Goal: Transaction & Acquisition: Book appointment/travel/reservation

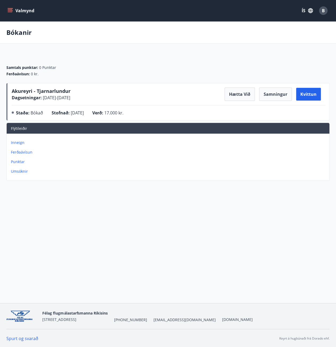
click at [19, 9] on button "Valmynd" at bounding box center [21, 11] width 30 height 10
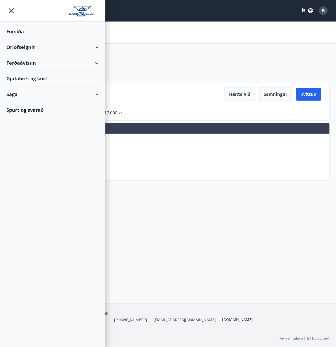
click at [21, 48] on div "Orlofseignir" at bounding box center [52, 47] width 92 height 16
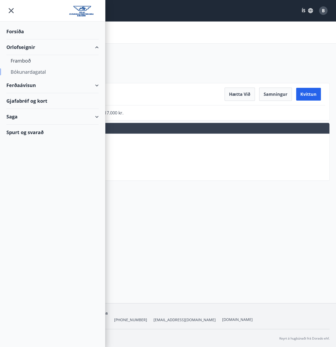
click at [31, 71] on div "Bókunardagatal" at bounding box center [53, 71] width 84 height 11
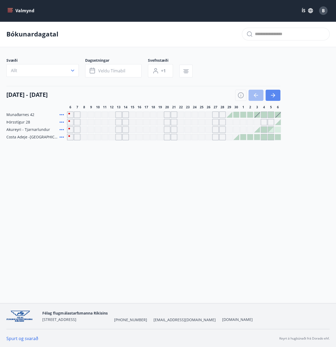
click at [274, 95] on icon "button" at bounding box center [273, 95] width 4 height 1
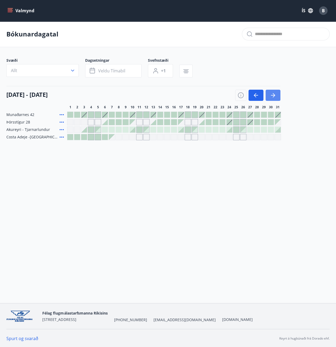
click at [274, 95] on icon "button" at bounding box center [273, 95] width 4 height 1
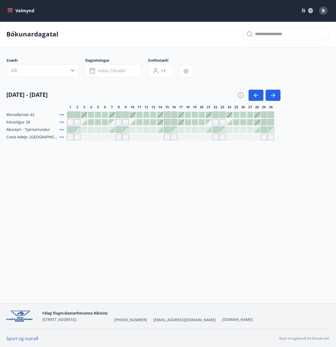
click at [111, 115] on div at bounding box center [112, 115] width 6 height 6
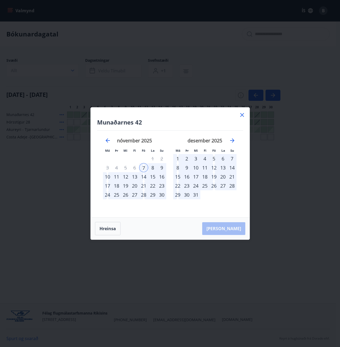
click at [109, 176] on div "10" at bounding box center [107, 176] width 9 height 9
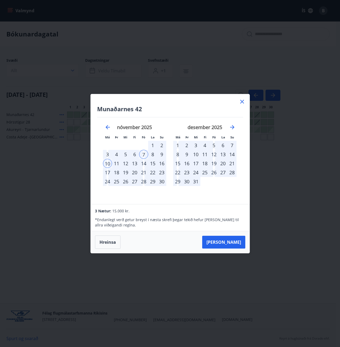
click at [241, 103] on icon at bounding box center [242, 102] width 6 height 6
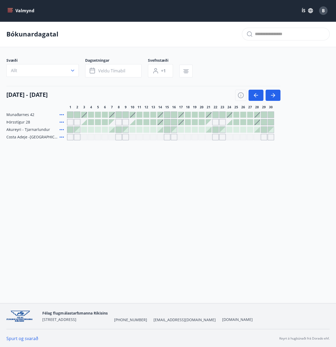
click at [22, 11] on button "Valmynd" at bounding box center [21, 11] width 30 height 10
drag, startPoint x: 18, startPoint y: 45, endPoint x: 130, endPoint y: 95, distance: 122.0
click at [130, 95] on div "01 nóvember - 30 nóvember" at bounding box center [143, 93] width 274 height 15
drag, startPoint x: 22, startPoint y: 10, endPoint x: 7, endPoint y: 10, distance: 15.2
click at [7, 10] on button "Valmynd" at bounding box center [21, 11] width 30 height 10
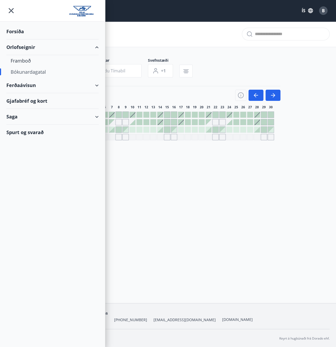
drag, startPoint x: 25, startPoint y: 100, endPoint x: 17, endPoint y: 72, distance: 28.9
click at [17, 72] on div "Bókunardagatal" at bounding box center [53, 71] width 84 height 11
click at [25, 48] on div "Orlofseignir" at bounding box center [52, 47] width 92 height 16
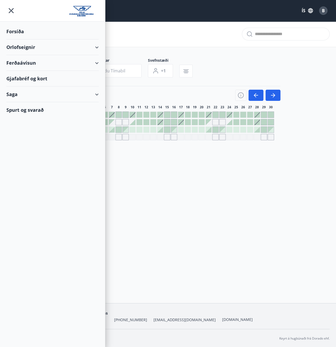
click at [26, 48] on div "Orlofseignir" at bounding box center [52, 47] width 92 height 16
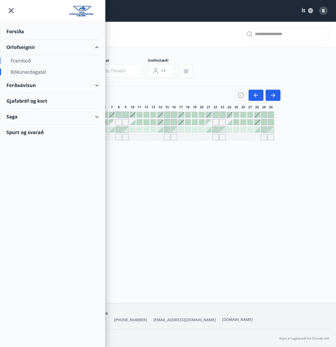
click at [26, 60] on div "Framboð" at bounding box center [53, 60] width 84 height 11
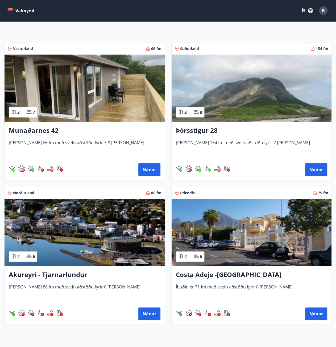
scroll to position [80, 0]
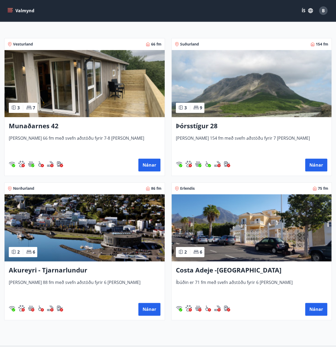
click at [48, 125] on h3 "Munaðarnes 42" at bounding box center [85, 126] width 152 height 10
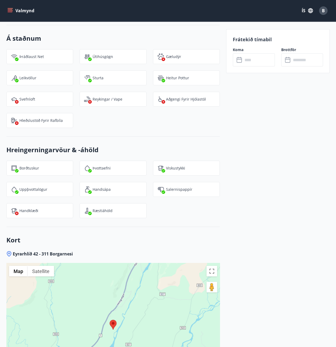
scroll to position [747, 0]
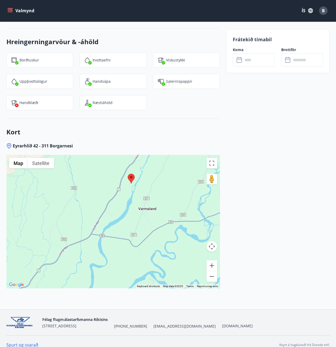
drag, startPoint x: 111, startPoint y: 250, endPoint x: 130, endPoint y: 212, distance: 42.5
click at [130, 212] on div at bounding box center [113, 221] width 214 height 133
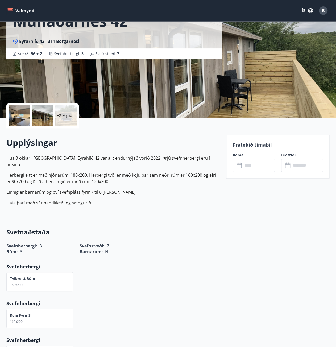
scroll to position [0, 0]
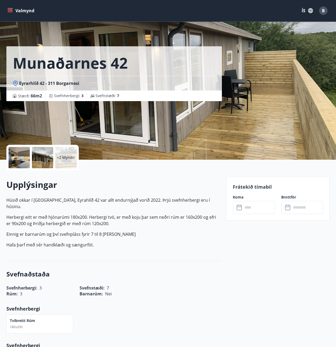
click at [9, 10] on icon "menu" at bounding box center [10, 9] width 5 height 1
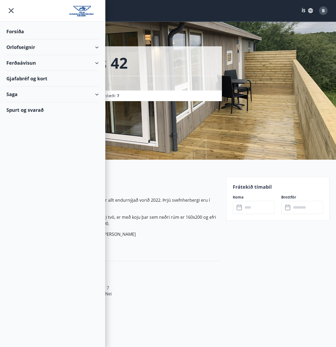
click at [23, 48] on div "Orlofseignir" at bounding box center [52, 47] width 92 height 16
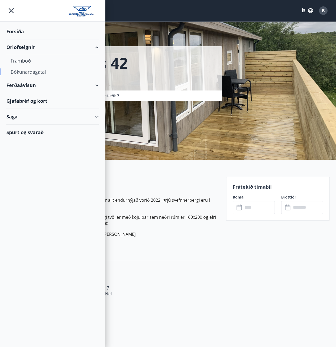
click at [23, 72] on div "Bókunardagatal" at bounding box center [53, 71] width 84 height 11
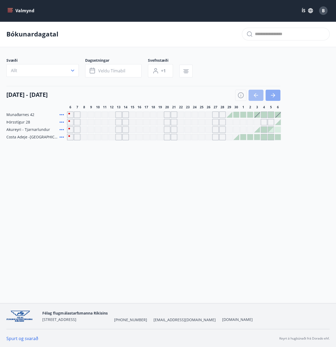
click at [271, 95] on icon "button" at bounding box center [273, 95] width 4 height 1
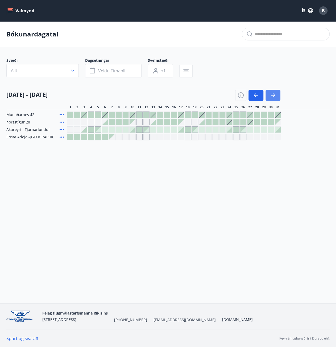
click at [271, 95] on icon "button" at bounding box center [273, 95] width 4 height 1
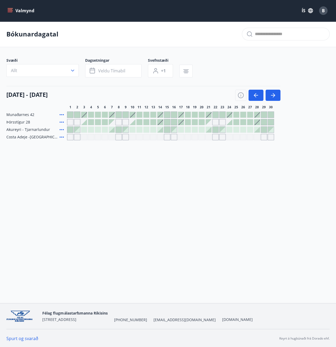
click at [111, 122] on div "Gráir dagar eru ekki bókanlegir" at bounding box center [112, 122] width 6 height 6
click at [136, 160] on div "Bókunardagatal Svæði Allt Dagsetningar Veldu tímabil Svefnstæði +1 01 nóvember …" at bounding box center [168, 91] width 336 height 140
click at [276, 96] on icon "button" at bounding box center [273, 95] width 6 height 6
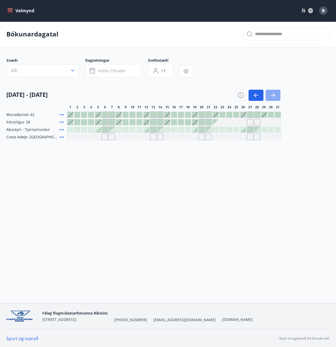
click at [276, 96] on icon "button" at bounding box center [273, 95] width 6 height 6
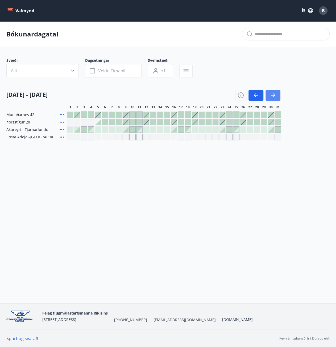
click at [276, 96] on icon "button" at bounding box center [273, 95] width 6 height 6
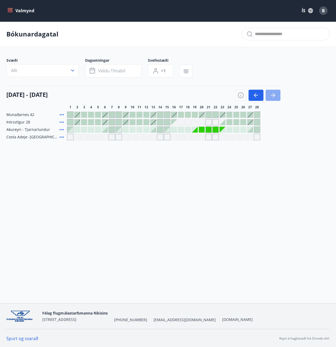
click at [276, 96] on icon "button" at bounding box center [273, 95] width 6 height 6
click at [277, 96] on button "button" at bounding box center [273, 95] width 15 height 11
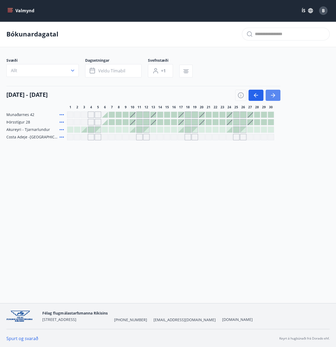
click at [268, 97] on button "button" at bounding box center [273, 95] width 15 height 11
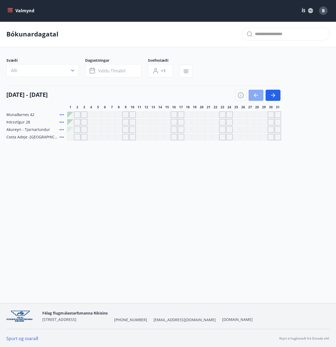
click at [256, 96] on icon "button" at bounding box center [256, 95] width 6 height 6
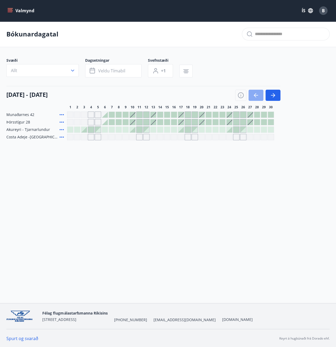
click at [257, 95] on icon "button" at bounding box center [256, 95] width 4 height 1
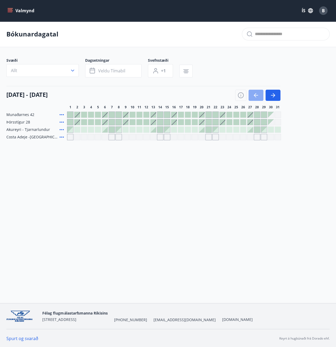
click at [256, 98] on icon "button" at bounding box center [256, 95] width 6 height 6
click at [201, 131] on div "Gráir dagar eru ekki bókanlegir" at bounding box center [202, 130] width 6 height 6
click at [255, 94] on icon "button" at bounding box center [256, 95] width 6 height 6
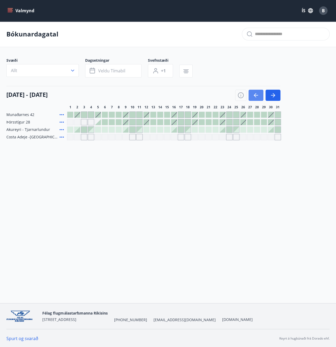
click at [257, 94] on icon "button" at bounding box center [256, 95] width 6 height 6
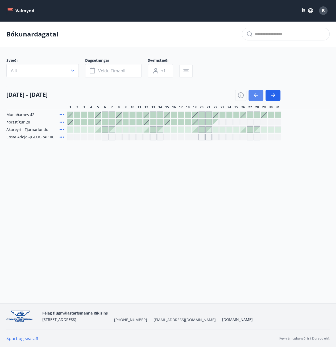
click at [254, 95] on icon "button" at bounding box center [256, 95] width 6 height 6
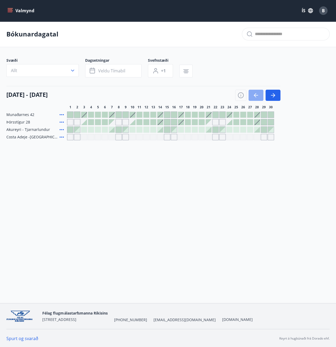
click at [254, 95] on icon "button" at bounding box center [256, 95] width 6 height 6
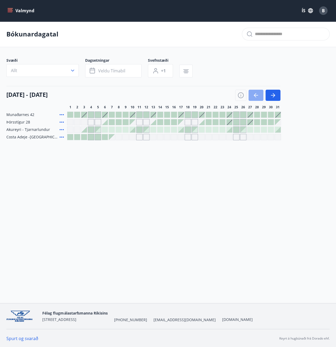
click at [254, 97] on icon "button" at bounding box center [256, 95] width 6 height 6
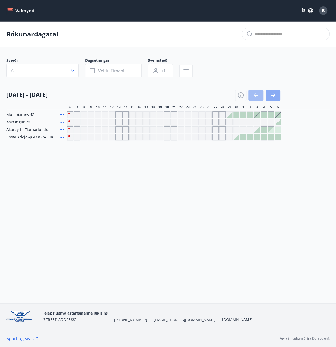
click at [272, 96] on icon "button" at bounding box center [273, 95] width 6 height 6
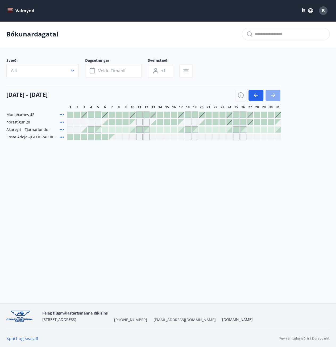
click at [272, 96] on icon "button" at bounding box center [273, 95] width 6 height 6
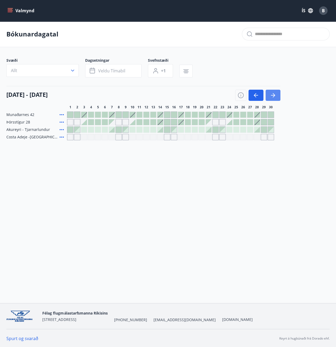
click at [272, 96] on icon "button" at bounding box center [273, 95] width 6 height 6
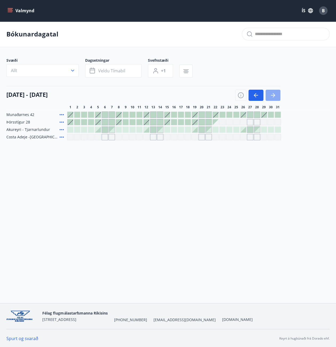
click at [272, 96] on icon "button" at bounding box center [273, 95] width 6 height 6
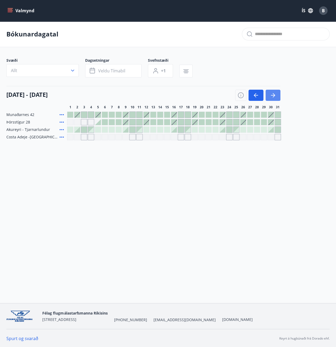
click at [272, 96] on icon "button" at bounding box center [273, 95] width 6 height 6
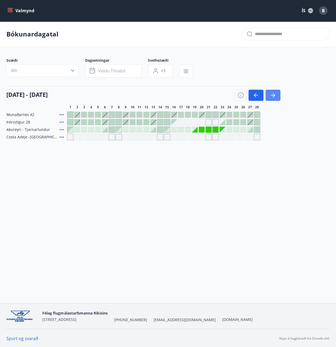
click at [272, 96] on icon "button" at bounding box center [273, 95] width 6 height 6
click at [255, 97] on icon "button" at bounding box center [256, 95] width 6 height 6
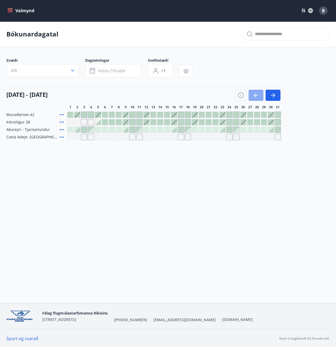
click at [255, 97] on icon "button" at bounding box center [256, 95] width 6 height 6
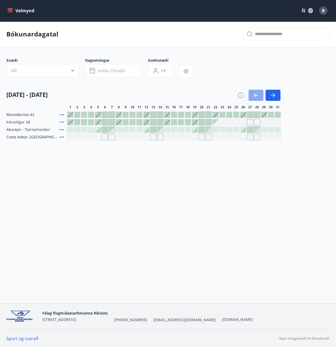
click at [255, 97] on icon "button" at bounding box center [256, 95] width 6 height 6
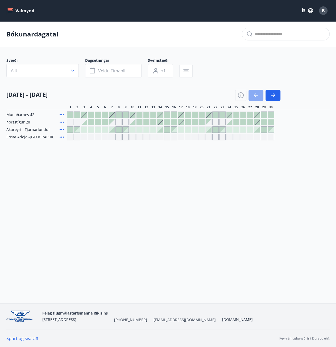
click at [255, 97] on icon "button" at bounding box center [256, 95] width 6 height 6
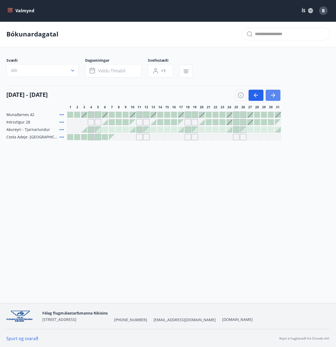
click at [270, 97] on button "button" at bounding box center [273, 95] width 15 height 11
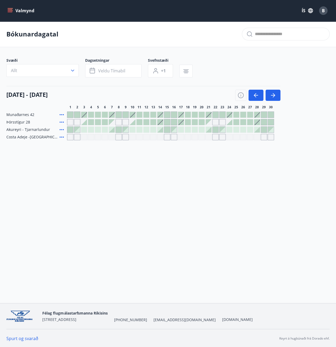
click at [113, 115] on div at bounding box center [112, 115] width 6 height 6
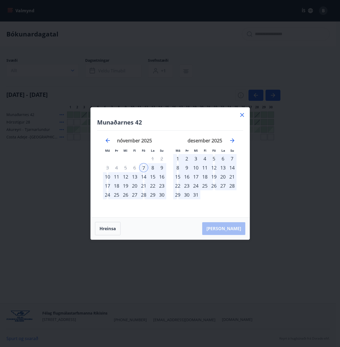
click at [108, 177] on div "10" at bounding box center [107, 176] width 9 height 9
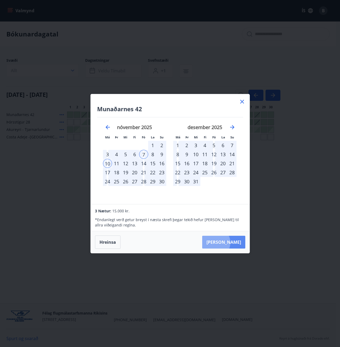
click at [232, 243] on button "Taka Frá" at bounding box center [223, 242] width 43 height 13
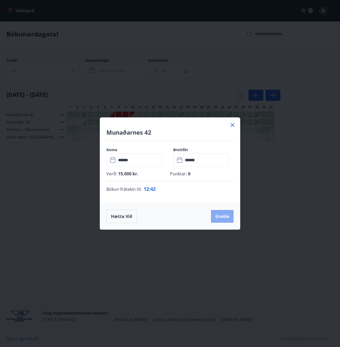
click at [221, 217] on button "Greiða" at bounding box center [222, 216] width 23 height 13
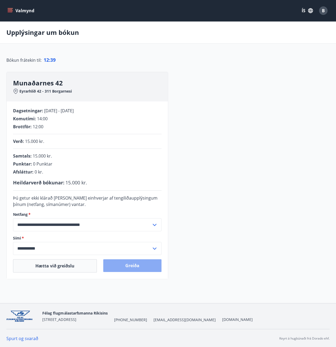
click at [130, 268] on button "Greiða" at bounding box center [132, 265] width 58 height 13
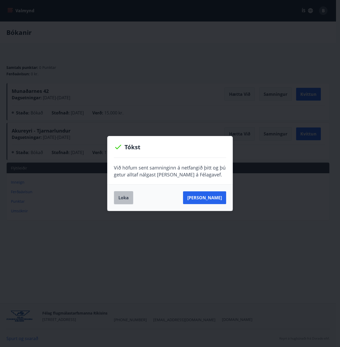
click at [123, 198] on button "Loka" at bounding box center [123, 197] width 19 height 13
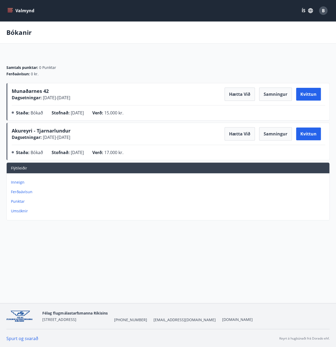
click at [10, 11] on icon "menu" at bounding box center [11, 10] width 6 height 1
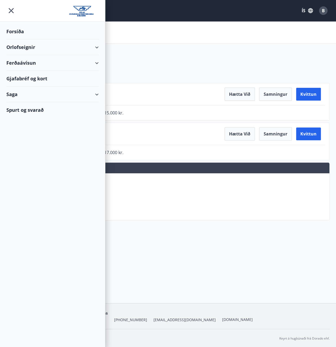
click at [23, 47] on div "Orlofseignir" at bounding box center [52, 47] width 92 height 16
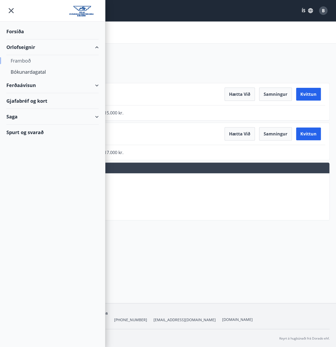
click at [22, 60] on div "Framboð" at bounding box center [53, 60] width 84 height 11
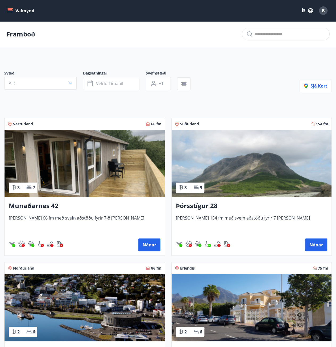
click at [38, 206] on h3 "Munaðarnes 42" at bounding box center [85, 206] width 152 height 10
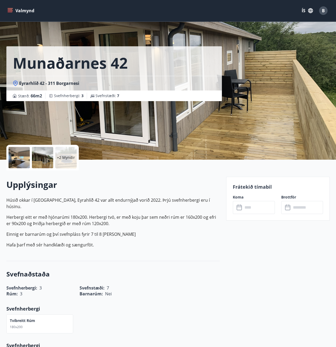
click at [63, 155] on p "+2 Myndir" at bounding box center [66, 157] width 18 height 5
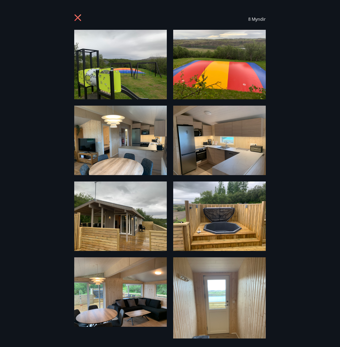
click at [75, 18] on icon at bounding box center [78, 18] width 9 height 9
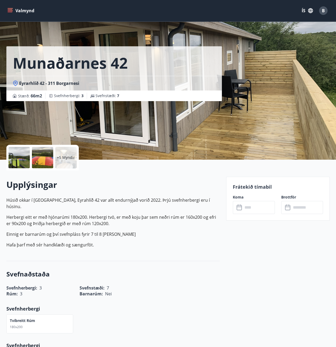
drag, startPoint x: 11, startPoint y: 211, endPoint x: 112, endPoint y: 218, distance: 100.7
click at [106, 218] on p "Herbergi eitt er með hjónarúmi 180x200. Herbergi tvö, er með koju þar sem neðri…" at bounding box center [113, 220] width 214 height 13
click at [113, 218] on p "Herbergi eitt er með hjónarúmi 180x200. Herbergi tvö, er með koju þar sem neðri…" at bounding box center [113, 220] width 214 height 13
